Goal: Task Accomplishment & Management: Complete application form

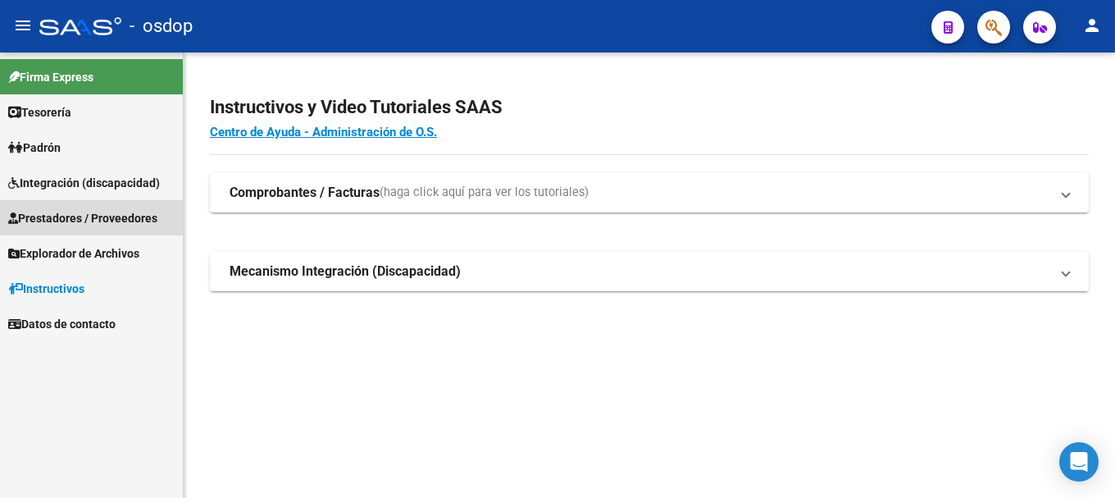
click at [83, 215] on span "Prestadores / Proveedores" at bounding box center [82, 218] width 149 height 18
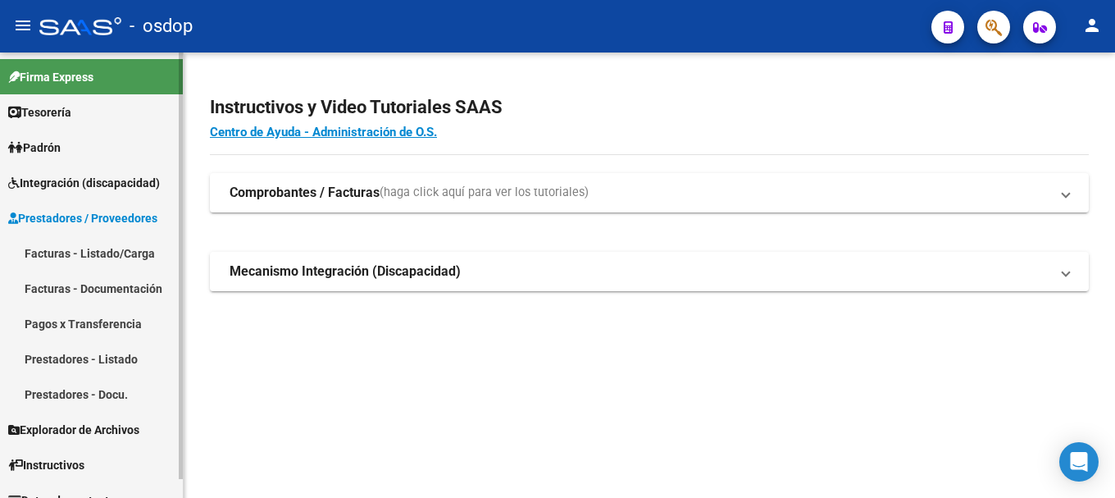
click at [85, 262] on link "Facturas - Listado/Carga" at bounding box center [91, 252] width 183 height 35
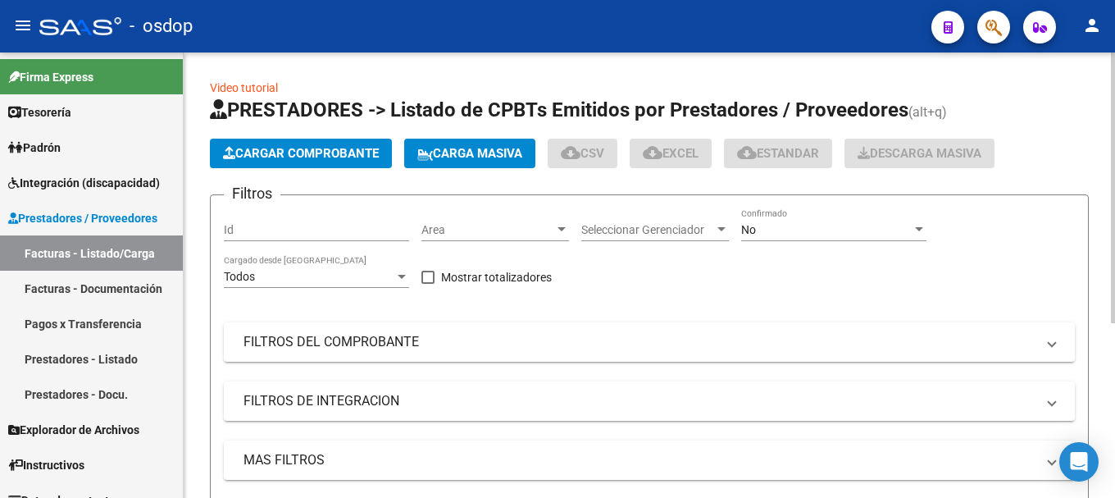
click at [284, 161] on button "Cargar Comprobante" at bounding box center [301, 154] width 182 height 30
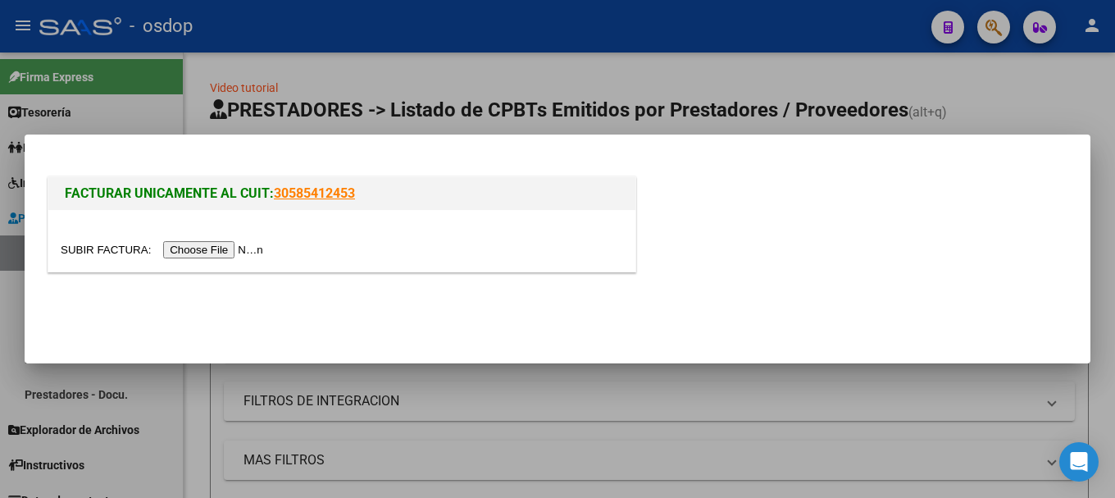
click at [225, 244] on input "file" at bounding box center [164, 249] width 207 height 17
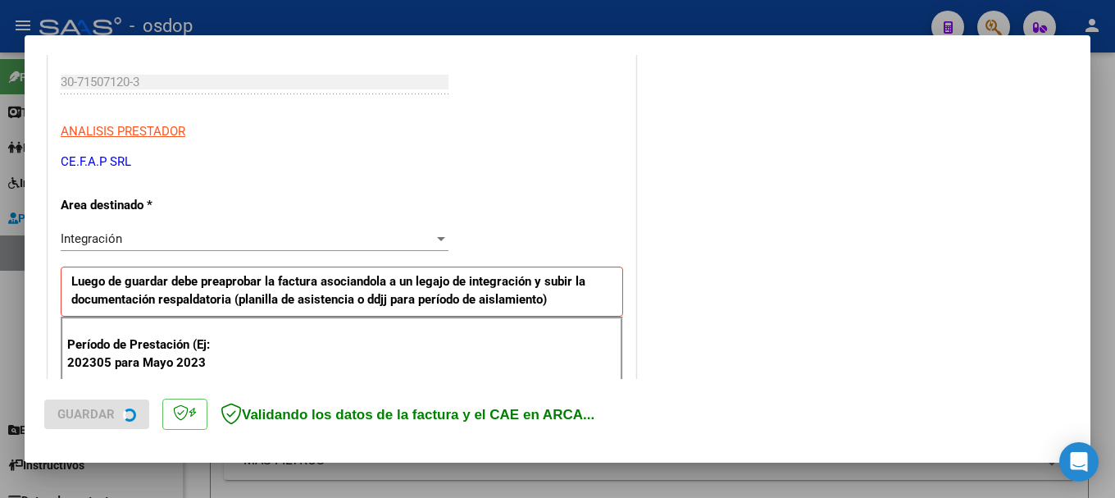
scroll to position [328, 0]
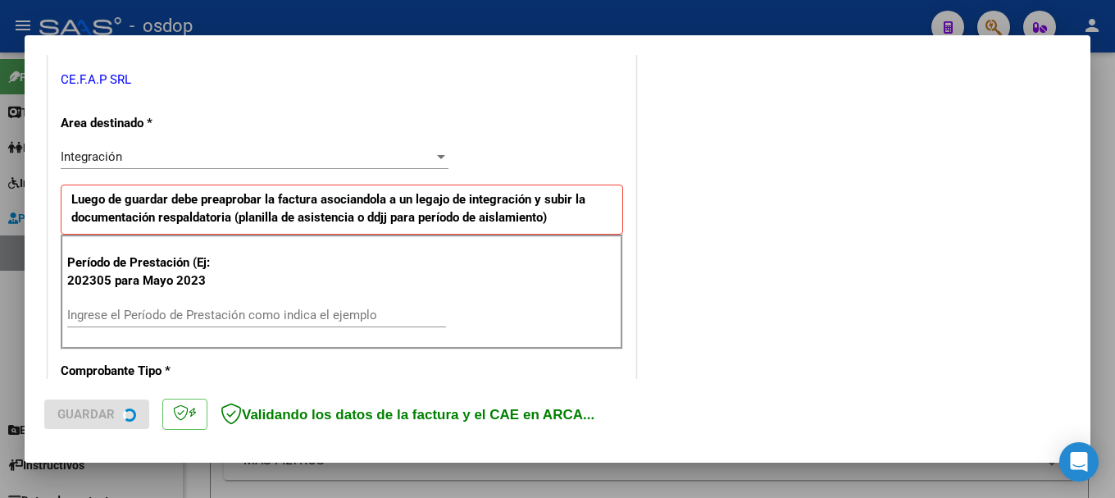
click at [187, 303] on div "Ingrese el Período de Prestación como indica el ejemplo" at bounding box center [256, 315] width 379 height 25
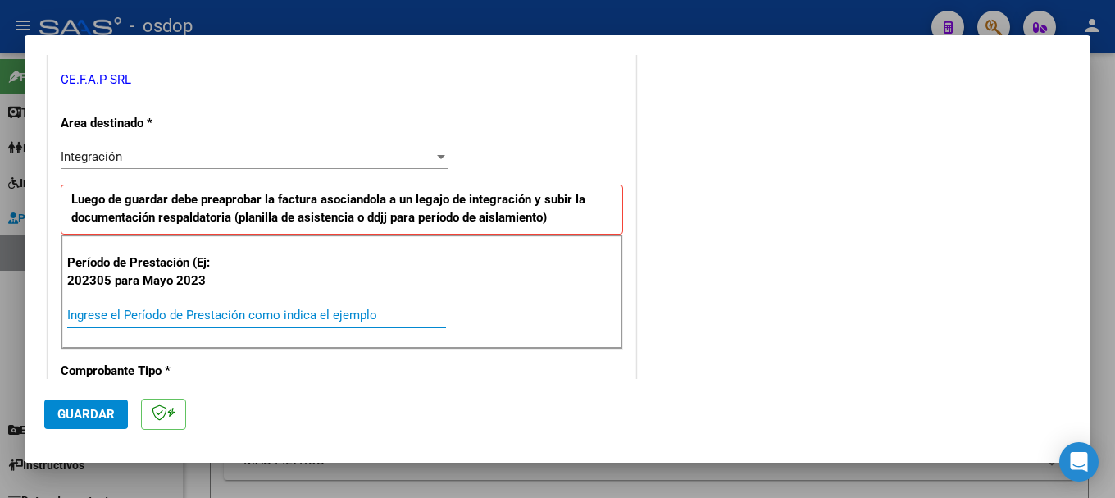
click at [253, 312] on input "Ingrese el Período de Prestación como indica el ejemplo" at bounding box center [256, 314] width 379 height 15
type input "202506"
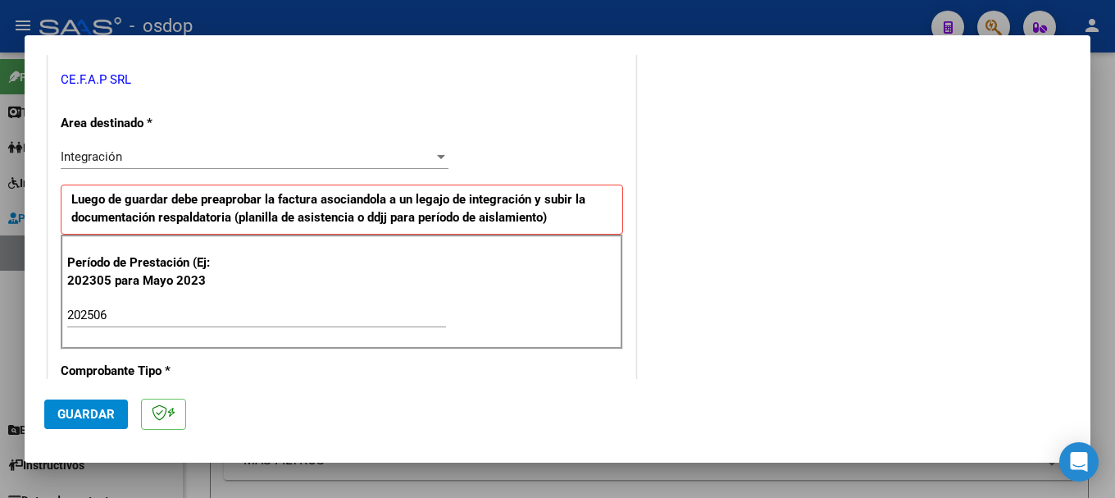
scroll to position [1047, 0]
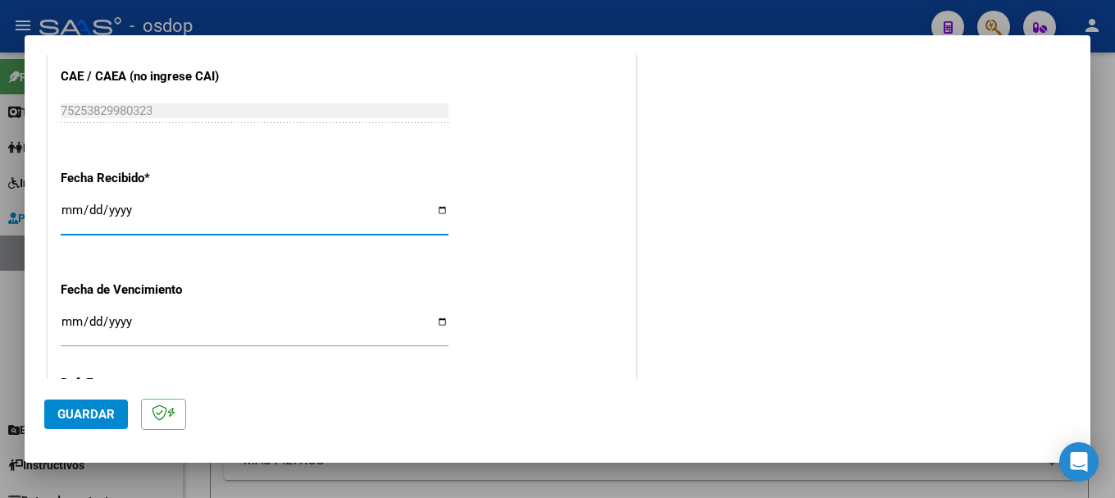
click at [70, 404] on button "Guardar" at bounding box center [86, 414] width 84 height 30
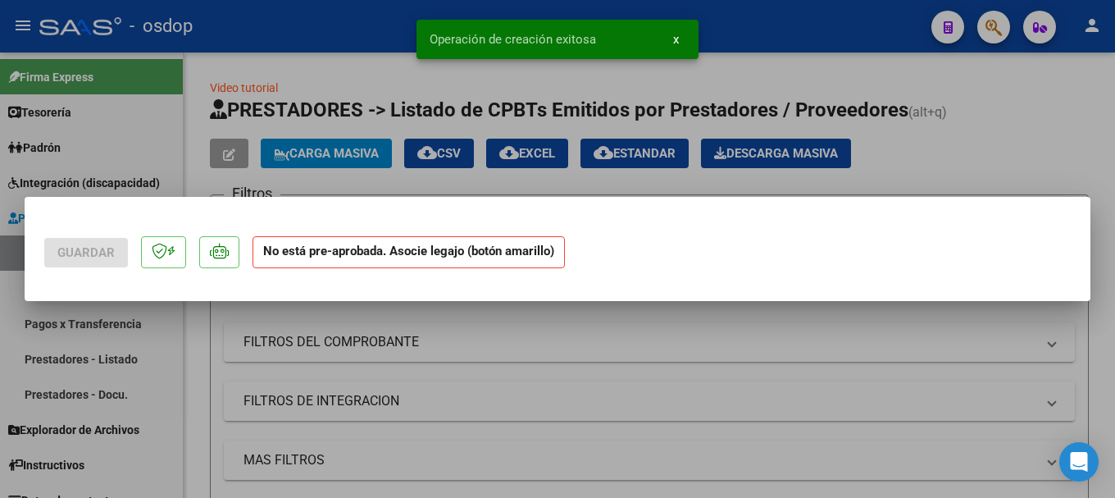
scroll to position [0, 0]
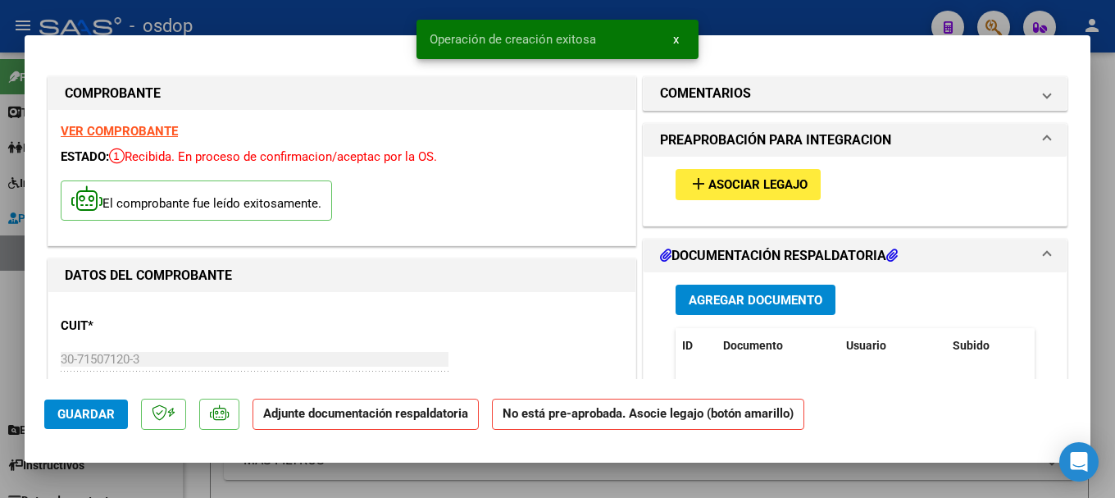
click at [715, 302] on span "Agregar Documento" at bounding box center [756, 300] width 134 height 15
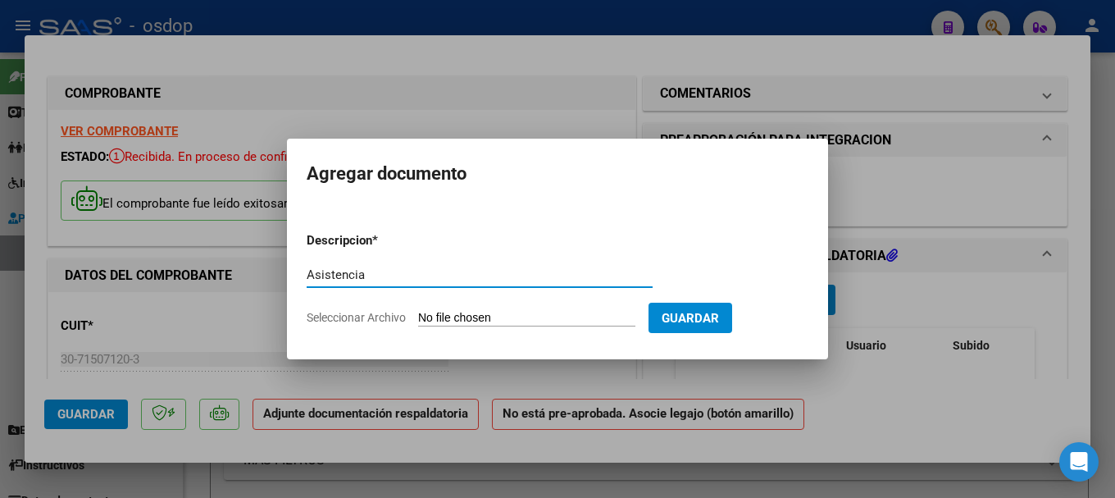
type input "Asistencia"
click at [459, 316] on input "Seleccionar Archivo" at bounding box center [526, 319] width 217 height 16
type input "C:\fakepath\PLANILLA [PERSON_NAME] REHAB JUNIO.pdf"
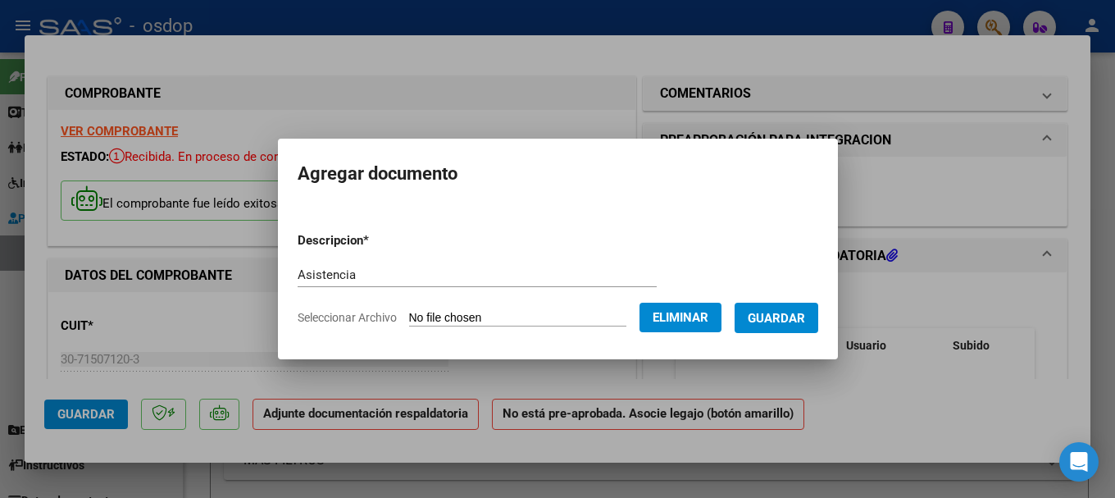
click at [794, 319] on span "Guardar" at bounding box center [776, 318] width 57 height 15
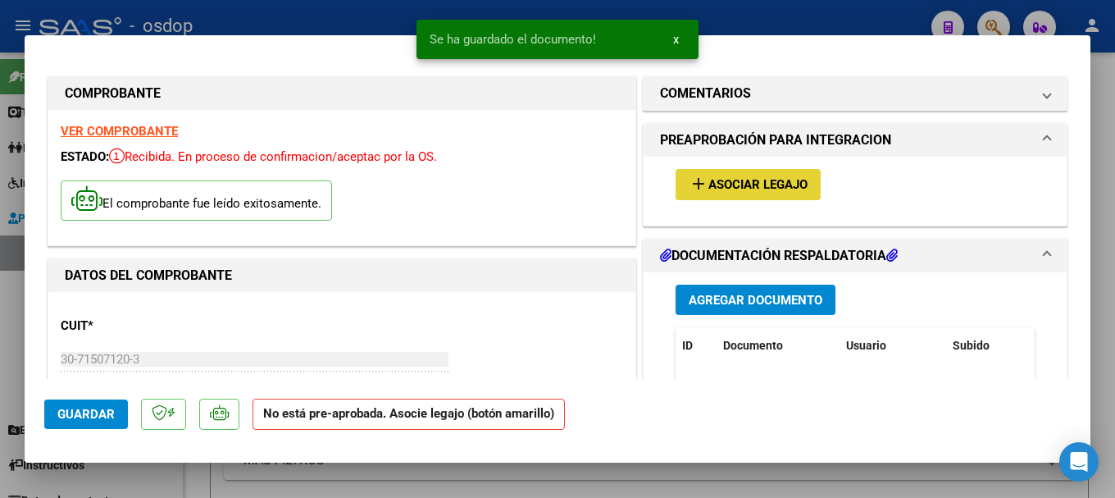
click at [723, 178] on span "Asociar Legajo" at bounding box center [757, 185] width 99 height 15
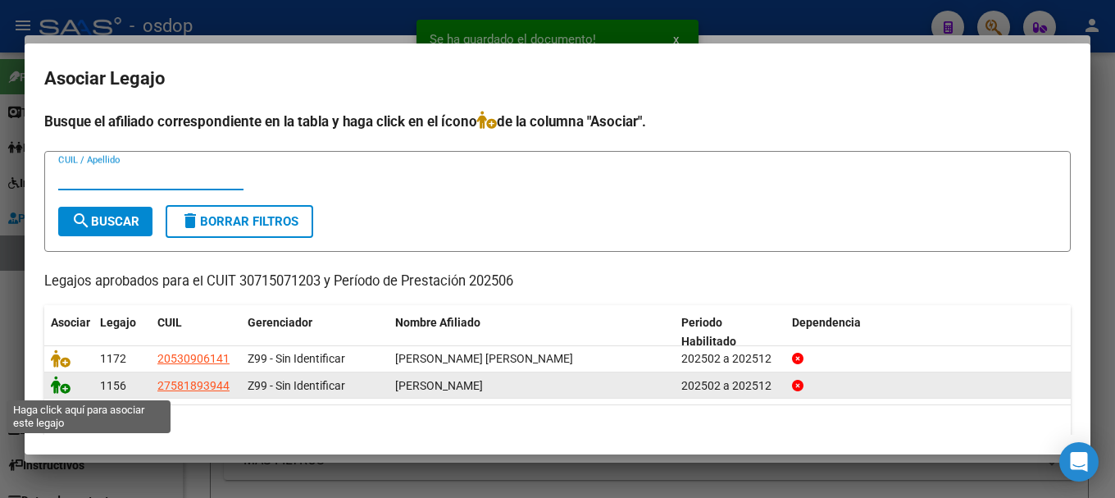
click at [59, 382] on icon at bounding box center [61, 384] width 20 height 18
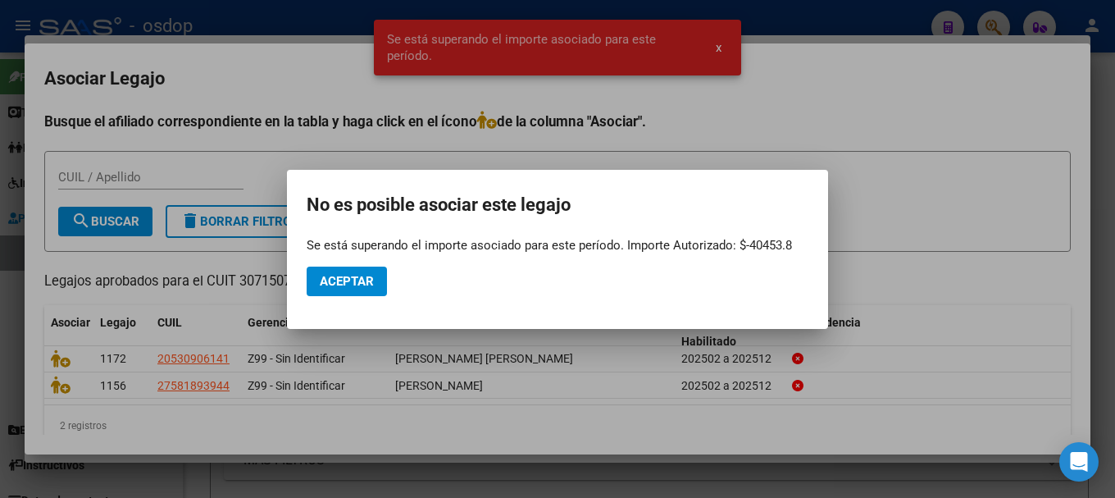
scroll to position [26, 0]
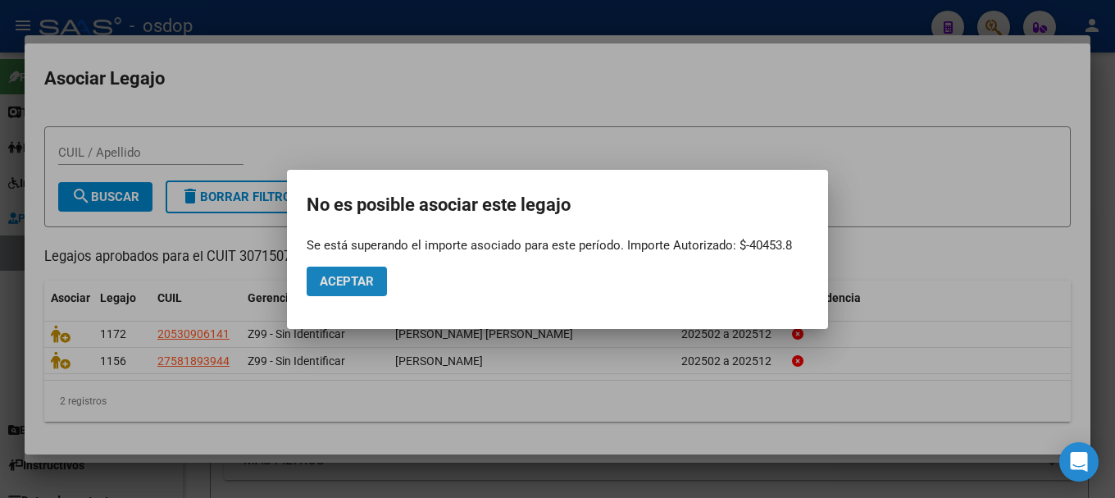
click at [344, 276] on span "Aceptar" at bounding box center [347, 281] width 54 height 15
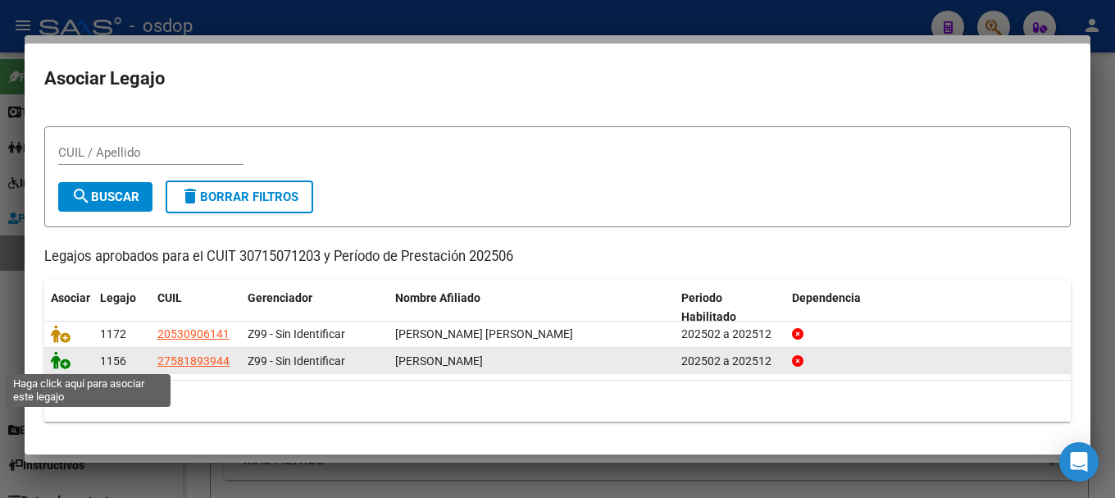
click at [52, 357] on icon at bounding box center [61, 360] width 20 height 18
